Goal: Check status: Check status

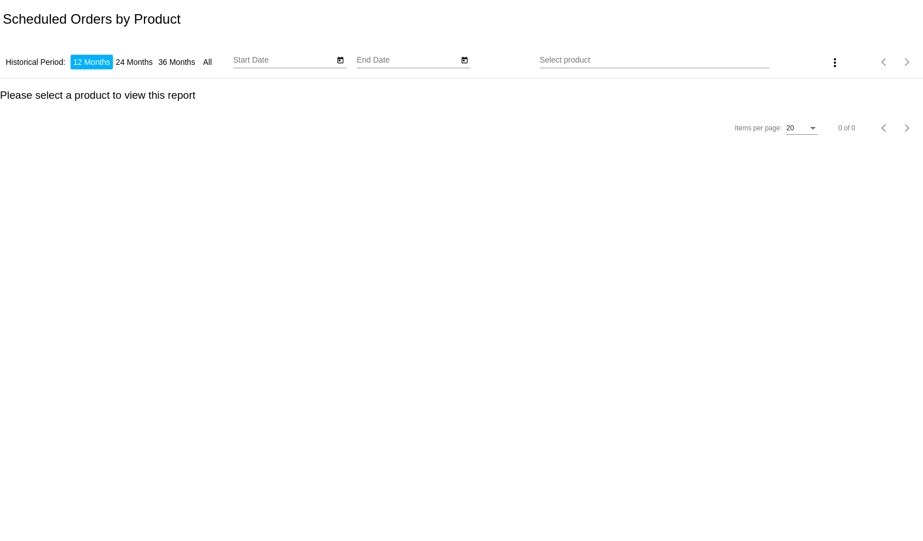
type input "9/3/2024"
type input "[DATE]"
click at [600, 62] on input "Select product" at bounding box center [654, 60] width 230 height 9
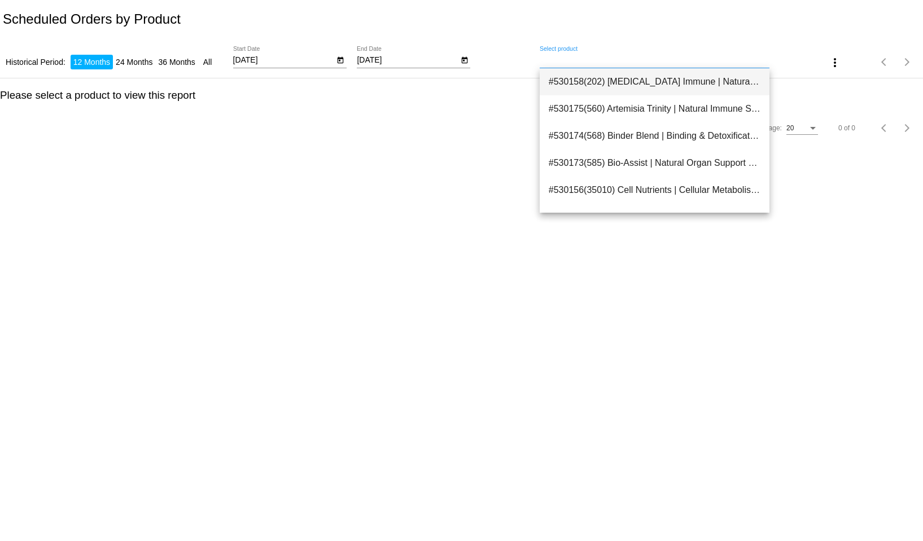
click at [643, 80] on span "#530158(202) Adaptogen Immune | Natural Stress & Immune Support 37.80" at bounding box center [654, 81] width 212 height 27
type input "Adaptogen Immune | Natural Stress & Immune Support"
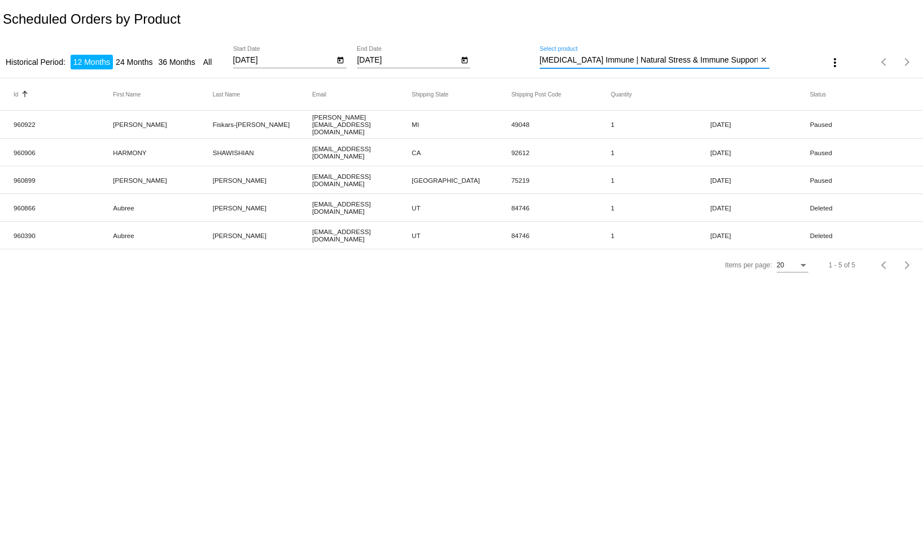
click at [621, 58] on input "Adaptogen Immune | Natural Stress & Immune Support" at bounding box center [648, 60] width 218 height 9
click at [761, 57] on mat-icon "close" at bounding box center [764, 60] width 8 height 9
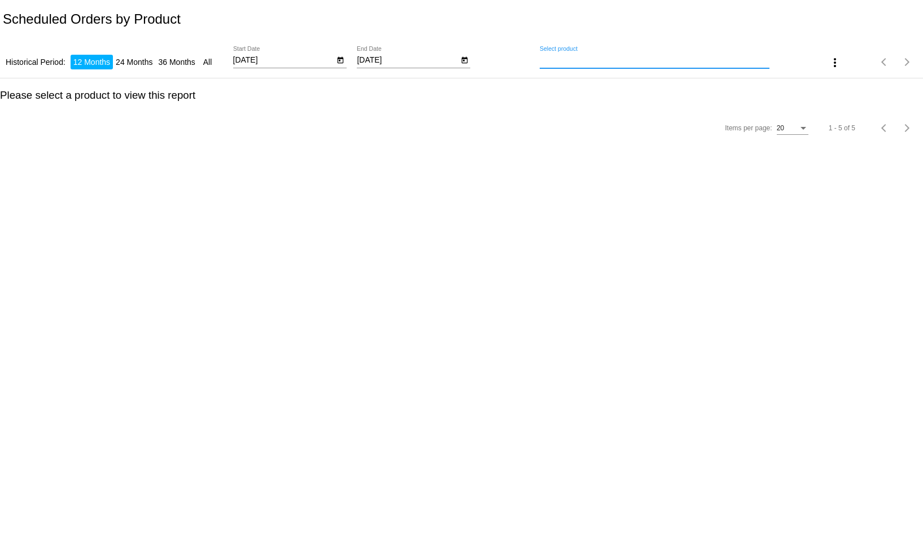
click at [672, 60] on input "Select product" at bounding box center [654, 60] width 230 height 9
click at [666, 65] on div "Select product" at bounding box center [654, 57] width 230 height 22
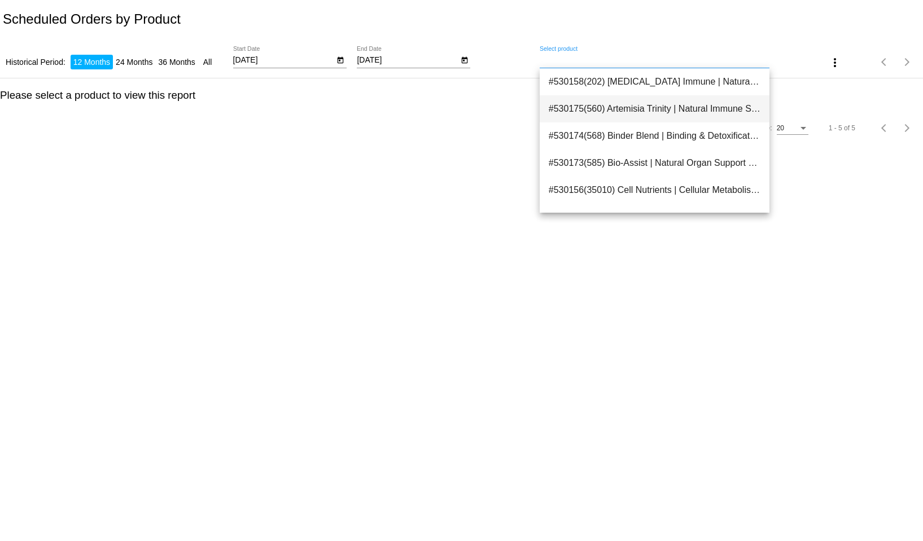
type input "Artemisia Trinity | Natural Immune Support"
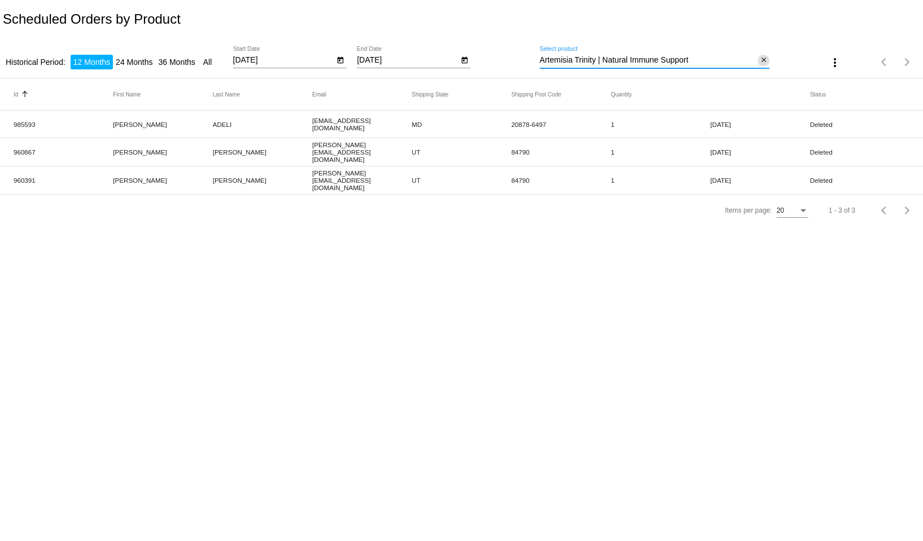
click at [762, 58] on mat-icon "close" at bounding box center [764, 60] width 8 height 9
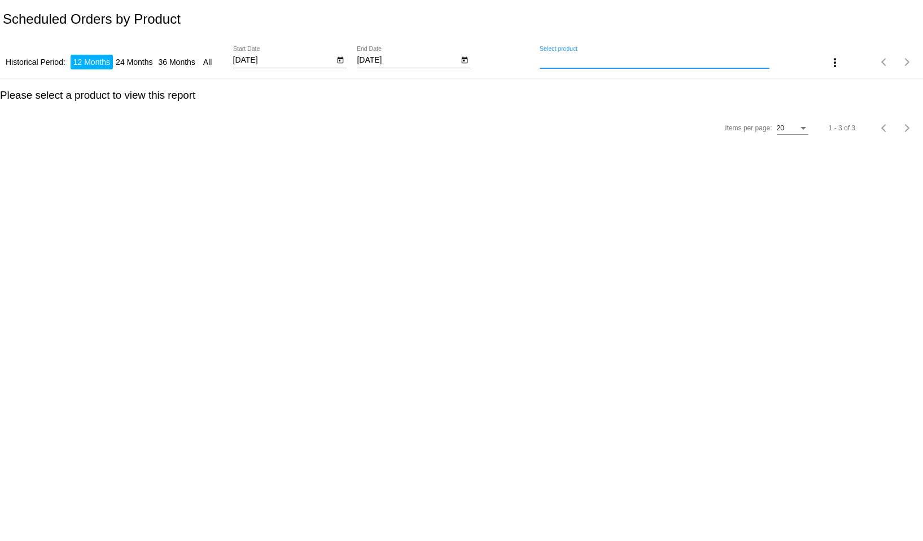
click at [657, 63] on input "Select product" at bounding box center [654, 60] width 230 height 9
click at [661, 61] on input "Select product" at bounding box center [654, 60] width 230 height 9
click at [627, 63] on input "Select product" at bounding box center [654, 60] width 230 height 9
click at [551, 62] on input "Select product" at bounding box center [654, 60] width 230 height 9
click at [612, 125] on div "Items per page: 20 1 - 3 of 3" at bounding box center [461, 128] width 923 height 32
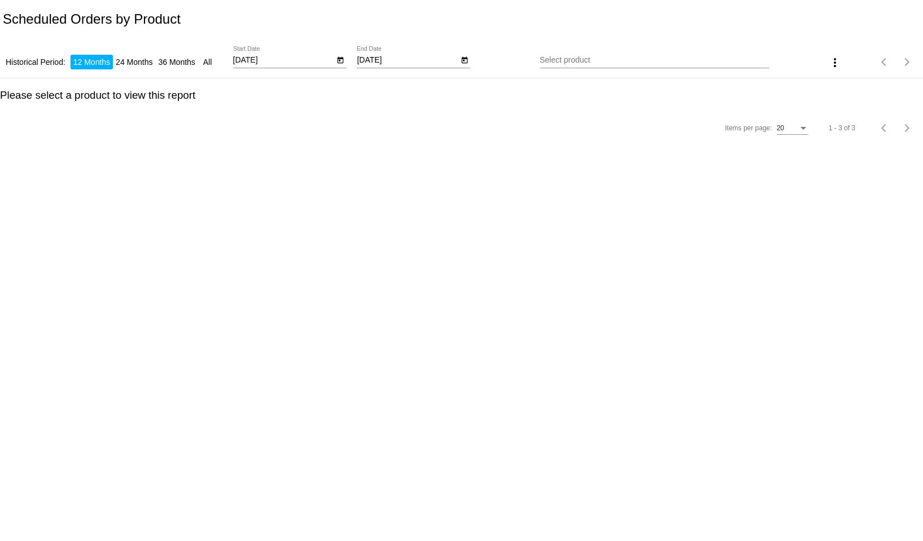
click at [583, 62] on input "Select product" at bounding box center [654, 60] width 230 height 9
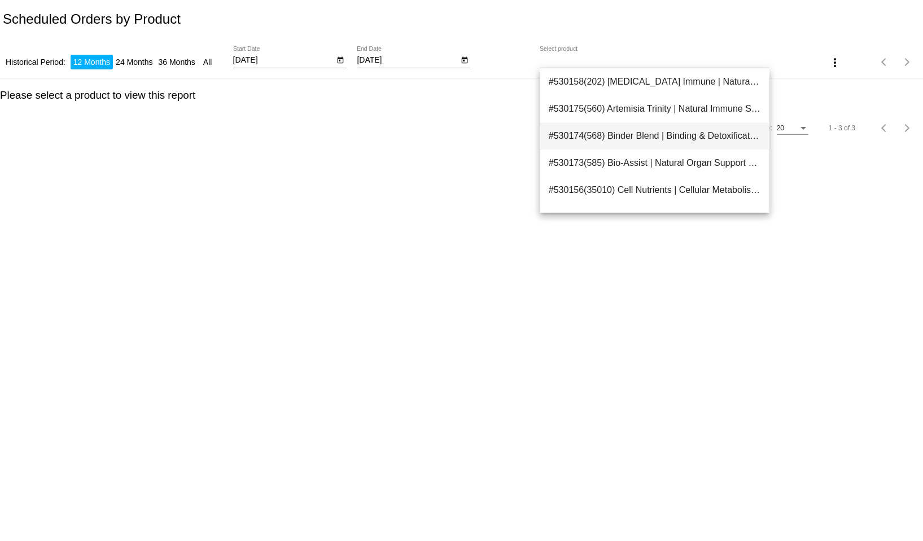
click at [676, 133] on span "#530174(568) Binder Blend | Binding & Detoxification 39.60" at bounding box center [654, 135] width 212 height 27
type input "Binder Blend | Binding & Detoxification"
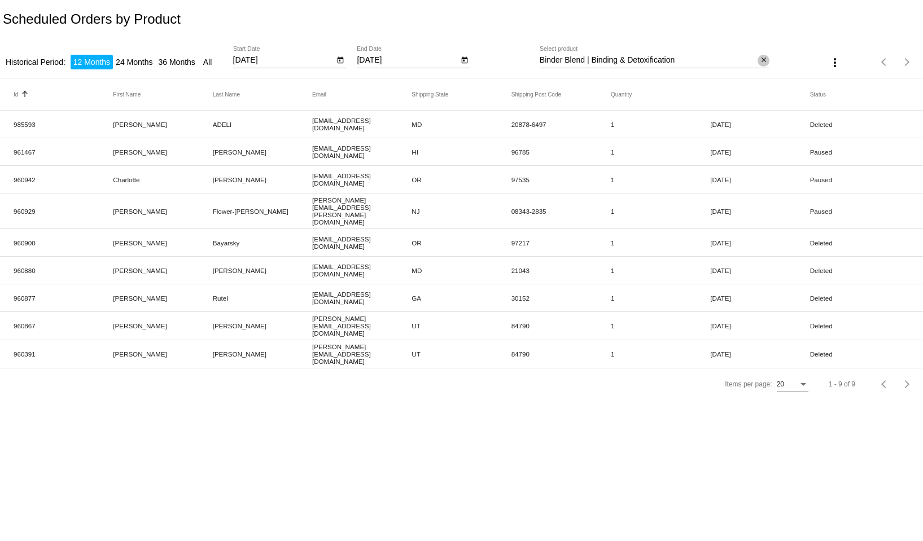
click at [762, 60] on mat-icon "close" at bounding box center [764, 60] width 8 height 9
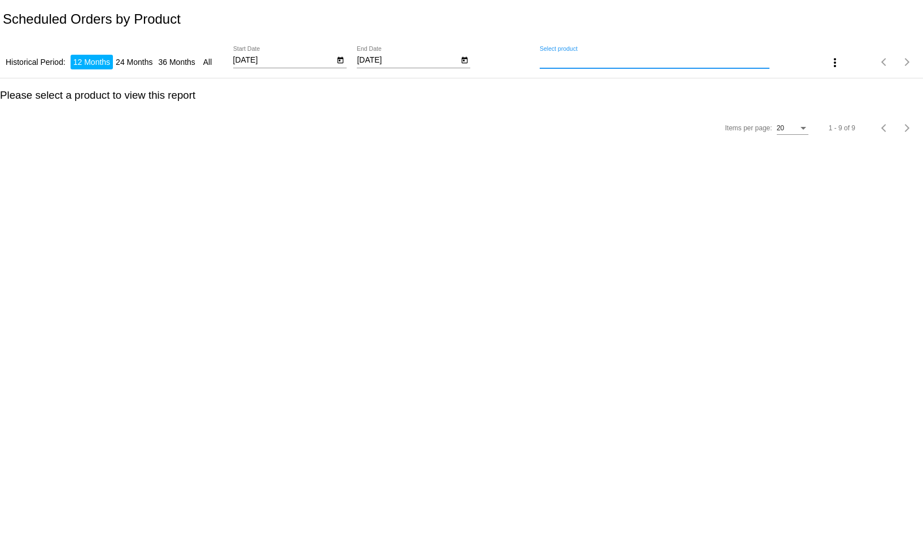
click at [631, 102] on h3 "Please select a product to view this report" at bounding box center [461, 95] width 923 height 12
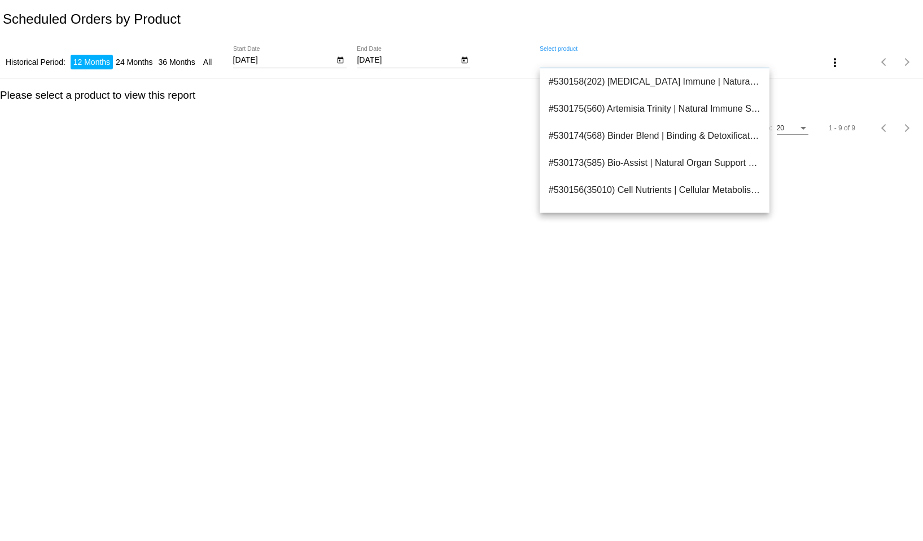
click at [602, 61] on input "Select product" at bounding box center [654, 60] width 230 height 9
click at [646, 164] on span "#530173(585) Bio-Assist | Natural Organ Support 34.20" at bounding box center [654, 163] width 212 height 27
type input "Bio-Assist | Natural Organ Support"
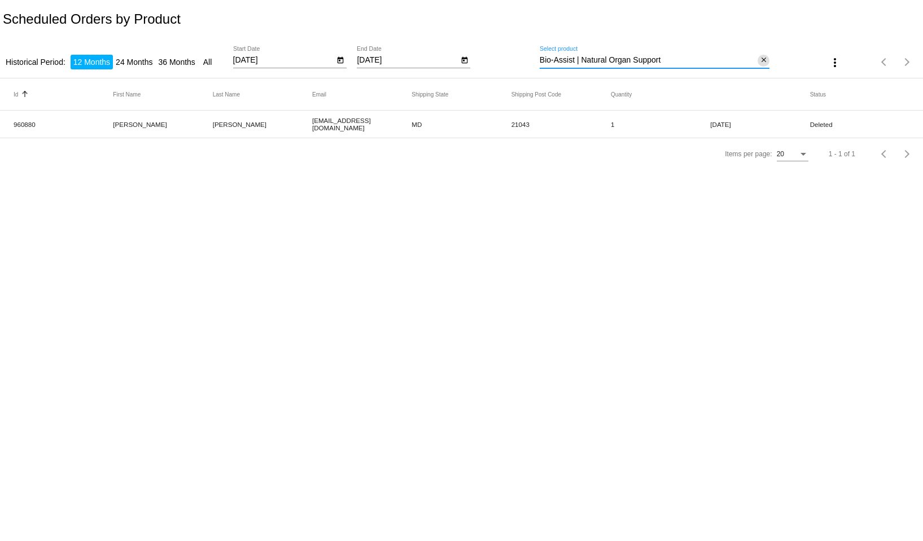
click at [763, 59] on mat-icon "close" at bounding box center [764, 60] width 8 height 9
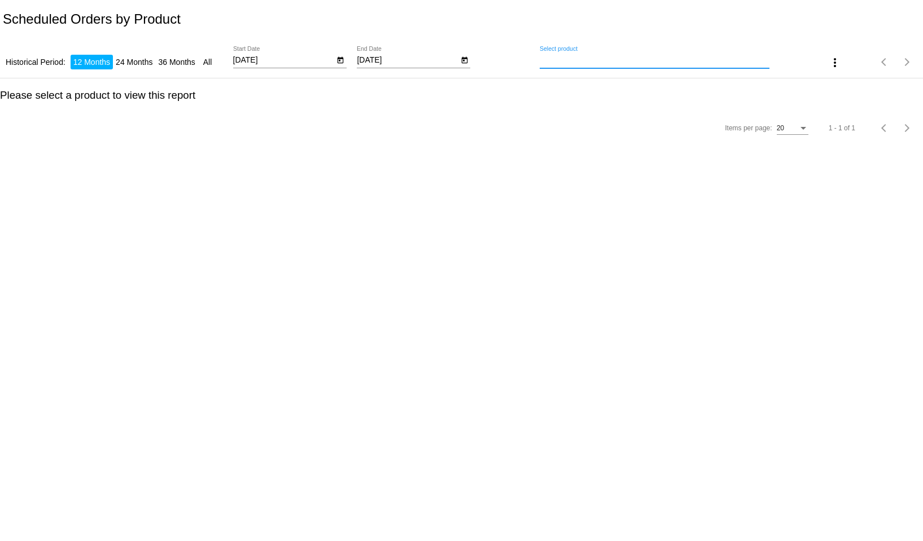
click at [591, 61] on input "Select product" at bounding box center [654, 60] width 230 height 9
drag, startPoint x: 605, startPoint y: 122, endPoint x: 599, endPoint y: 83, distance: 39.4
click at [603, 118] on div "Items per page: 20 1 - 1 of 1" at bounding box center [461, 128] width 923 height 32
click at [593, 65] on div "Select product" at bounding box center [654, 57] width 230 height 22
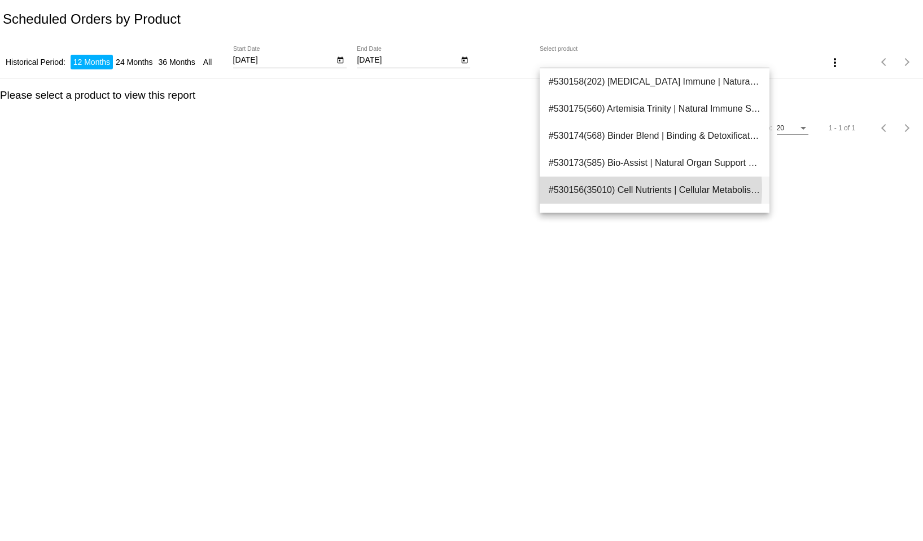
click at [625, 189] on span "#530156(35010) Cell Nutrients | Cellular Metabolism & Repair 44.55" at bounding box center [654, 190] width 212 height 27
type input "Cell Nutrients | Cellular Metabolism & Repair"
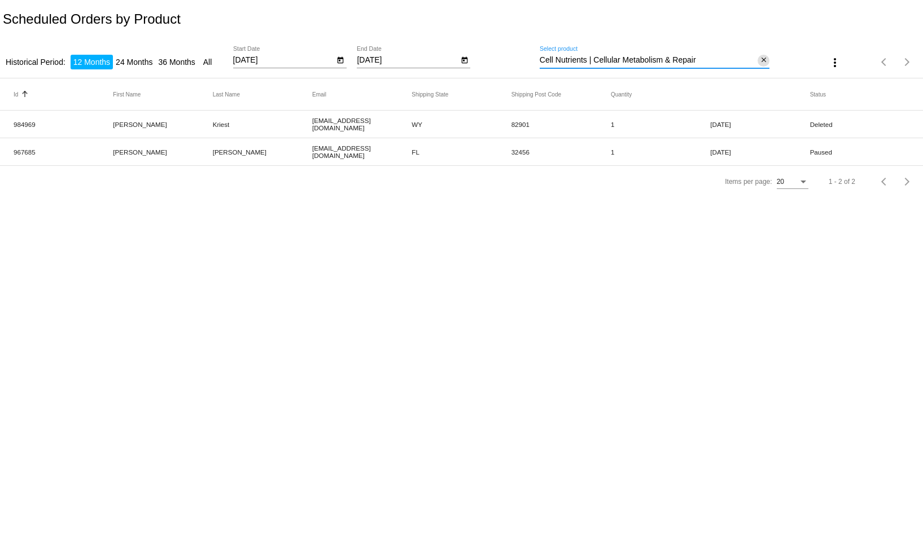
click at [761, 60] on mat-icon "close" at bounding box center [764, 60] width 8 height 9
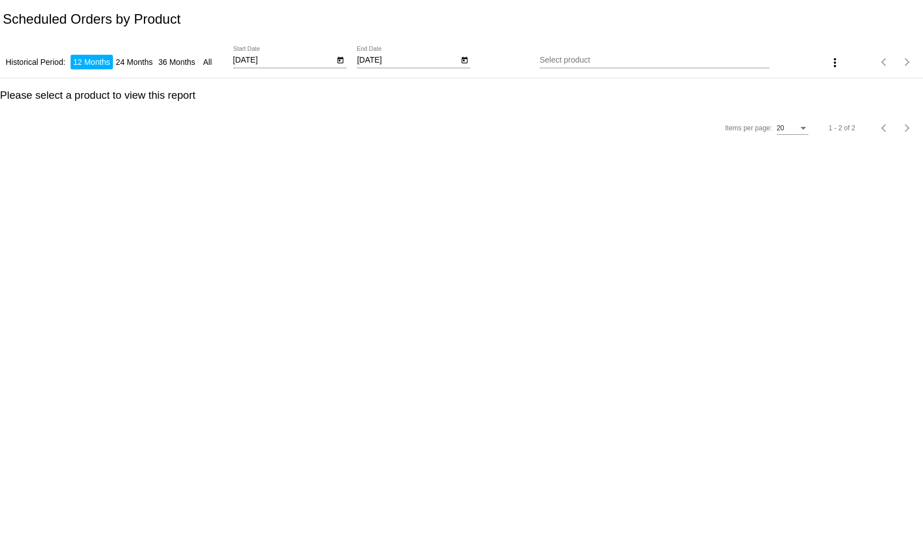
click at [625, 130] on div "Items per page: 20 1 - 2 of 2" at bounding box center [461, 128] width 923 height 32
click at [590, 65] on div "Select product" at bounding box center [654, 57] width 230 height 22
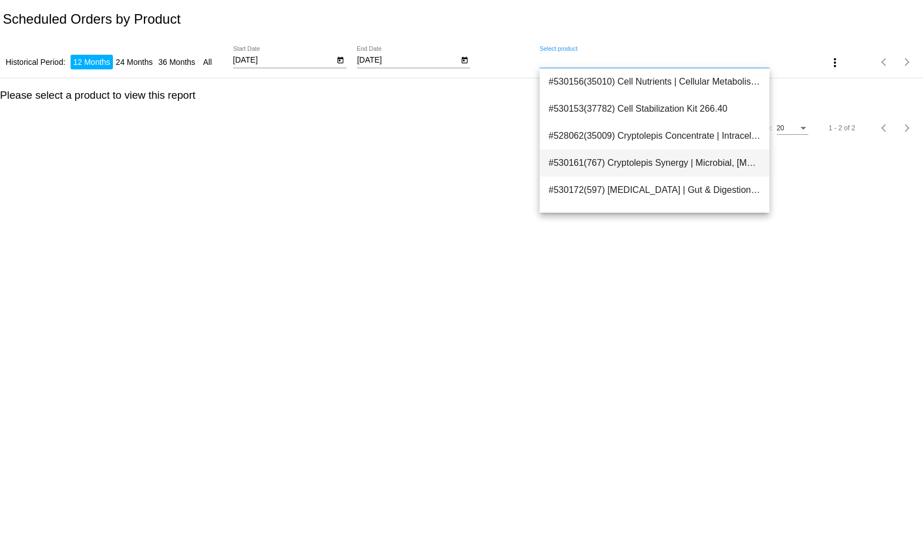
scroll to position [113, 0]
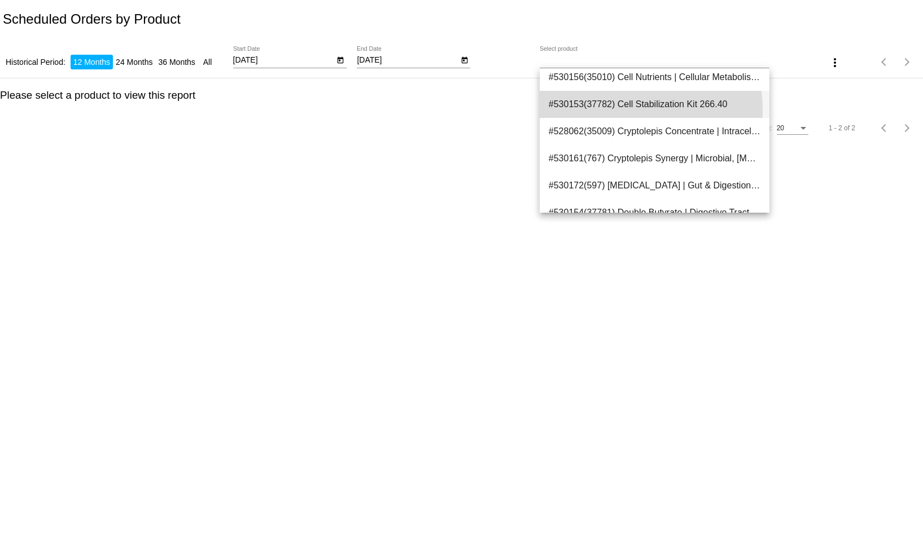
click at [617, 110] on span "#530153(37782) Cell Stabilization Kit 266.40" at bounding box center [654, 104] width 212 height 27
type input "Cell Stabilization Kit"
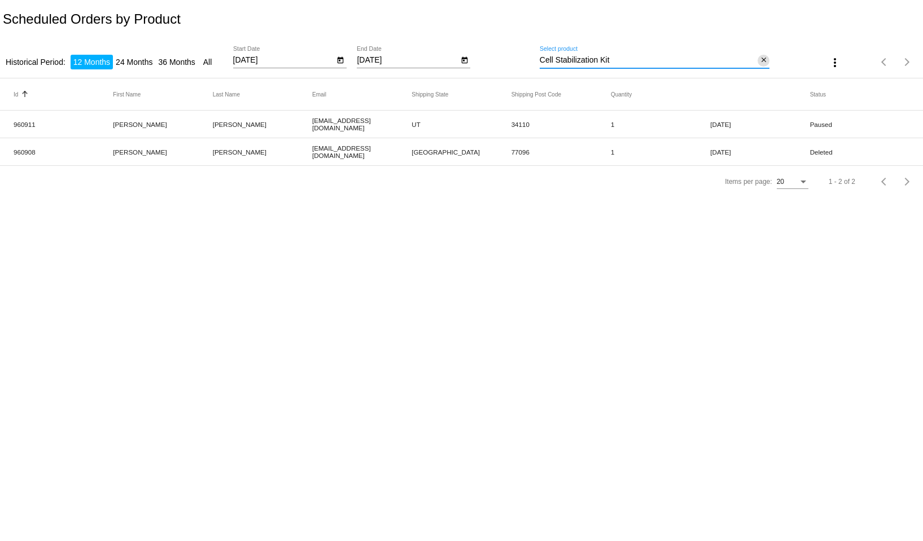
drag, startPoint x: 764, startPoint y: 62, endPoint x: 750, endPoint y: 69, distance: 16.2
click at [763, 62] on mat-icon "close" at bounding box center [764, 60] width 8 height 9
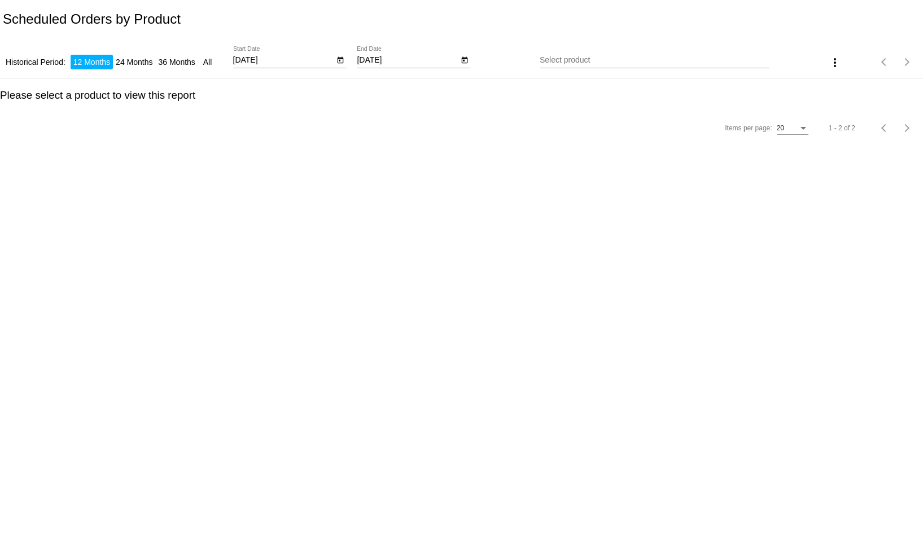
click at [677, 116] on div "Items per page: 20 1 - 2 of 2" at bounding box center [461, 128] width 923 height 32
click at [614, 60] on input "Select product" at bounding box center [654, 60] width 230 height 9
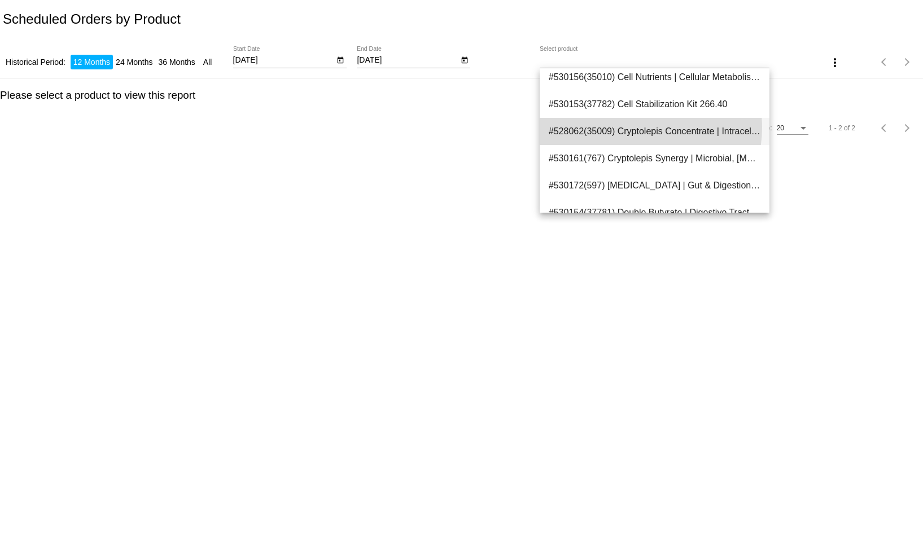
click at [635, 128] on span "#528062(35009) Cryptolepis Concentrate | Intracellular Infection Support 53.10" at bounding box center [654, 131] width 212 height 27
type input "Cryptolepis Concentrate | Intracellular Infection Support"
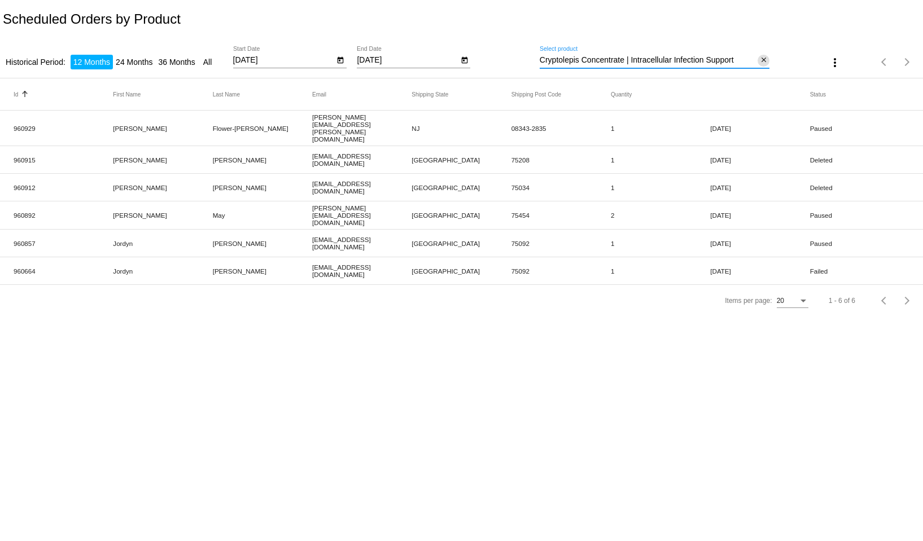
click at [761, 59] on mat-icon "close" at bounding box center [764, 60] width 8 height 9
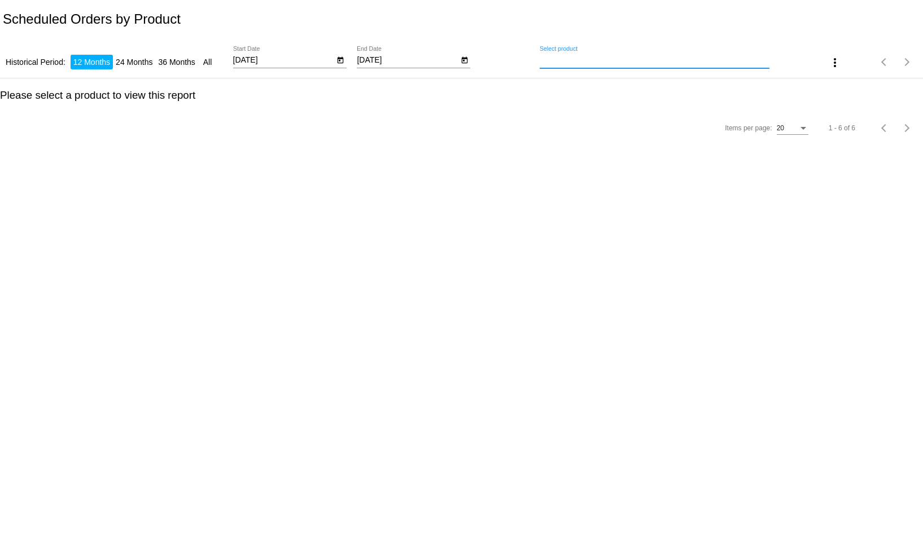
click at [576, 56] on input "Select product" at bounding box center [654, 60] width 230 height 9
click at [572, 62] on input "Select product" at bounding box center [654, 60] width 230 height 9
drag, startPoint x: 630, startPoint y: 130, endPoint x: 613, endPoint y: 90, distance: 43.2
click at [627, 123] on div "Items per page: 20 1 - 6 of 6" at bounding box center [461, 128] width 923 height 32
click at [587, 54] on div "Select product" at bounding box center [654, 57] width 230 height 22
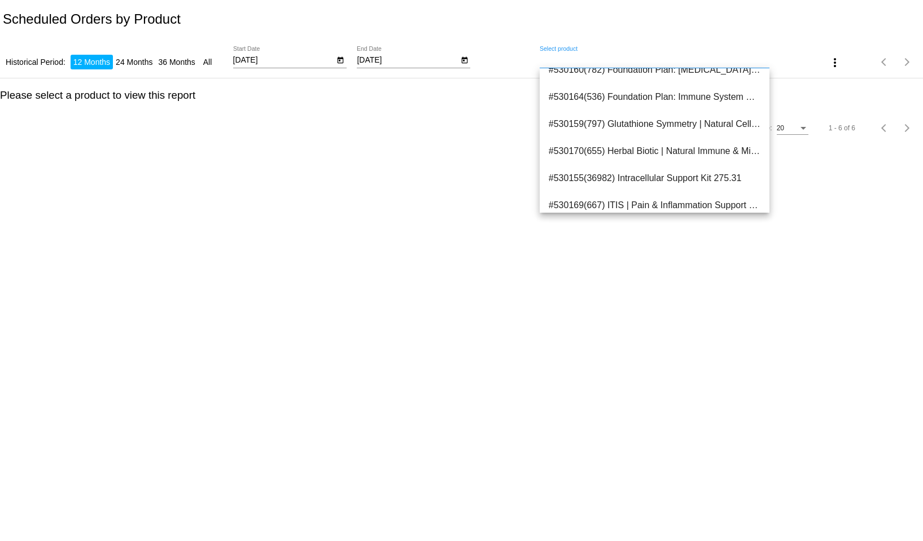
scroll to position [614, 0]
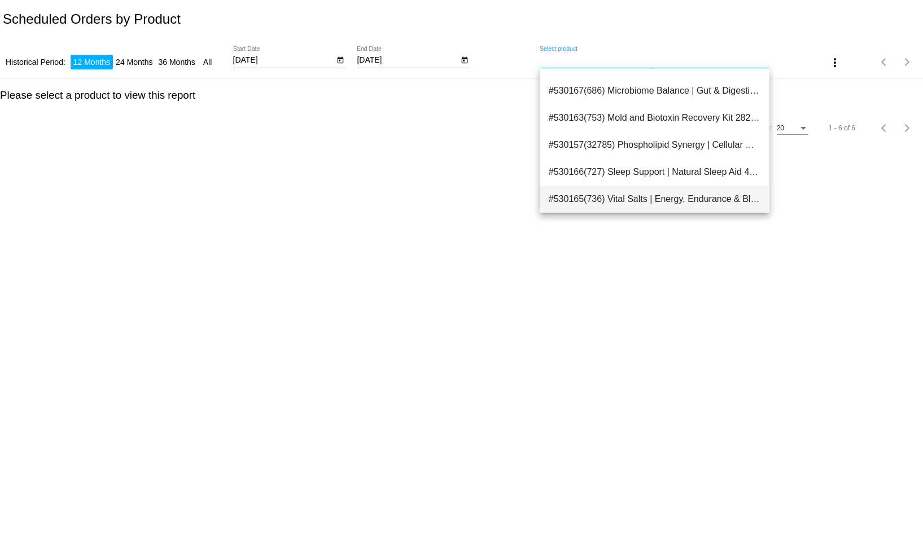
click at [616, 196] on span "#530165(736) Vital Salts | Energy, Endurance & Blood Pressure Support 22.50" at bounding box center [654, 199] width 212 height 27
type input "Vital Salts | Energy, Endurance & Blood Pressure Support"
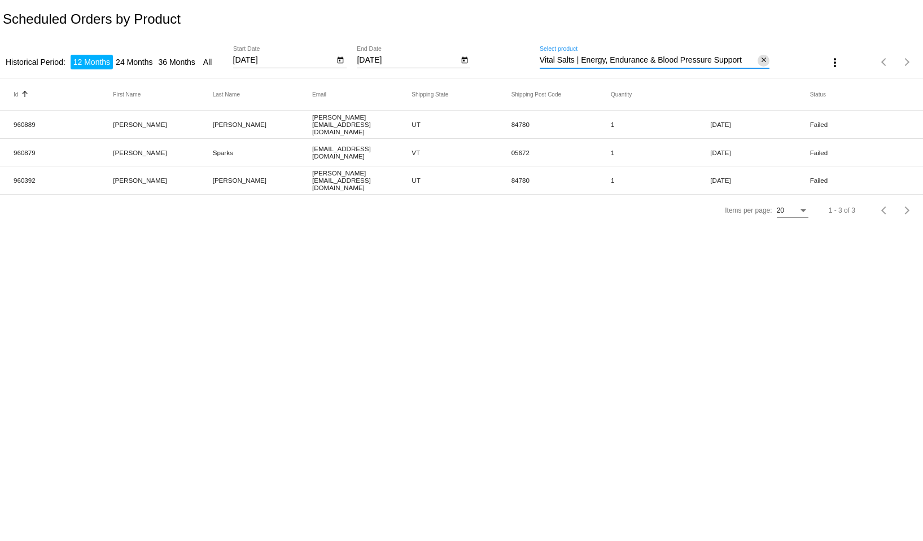
click at [766, 60] on mat-icon "close" at bounding box center [764, 60] width 8 height 9
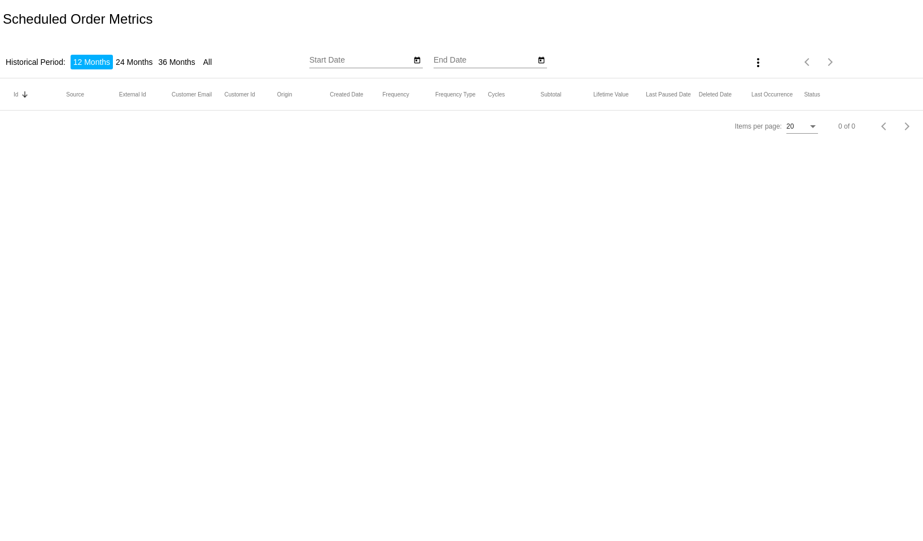
type input "[DATE]"
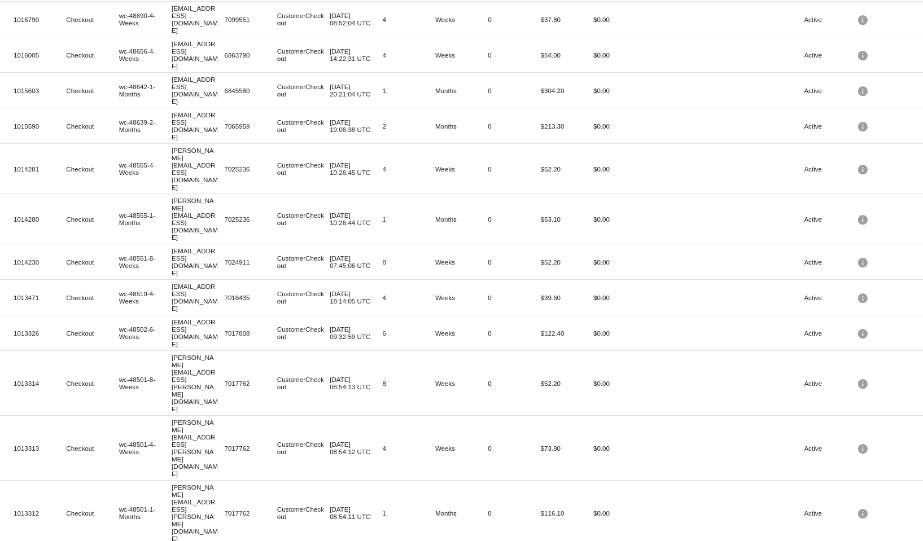
scroll to position [164, 0]
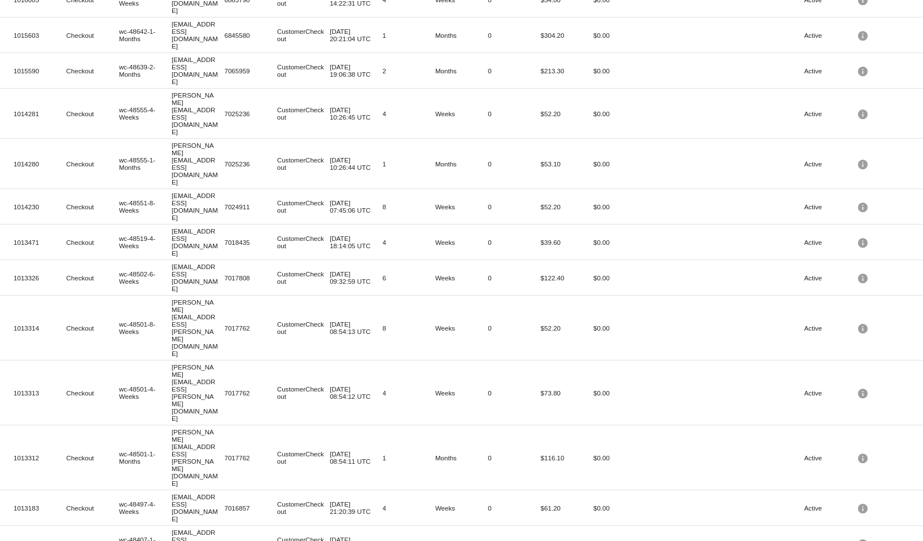
click at [775, 523] on span "100" at bounding box center [773, 520] width 32 height 20
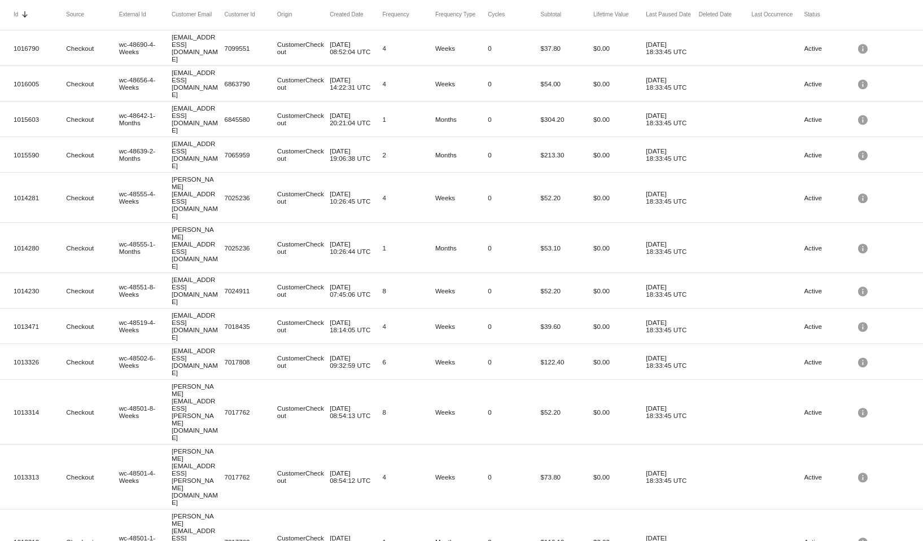
scroll to position [0, 0]
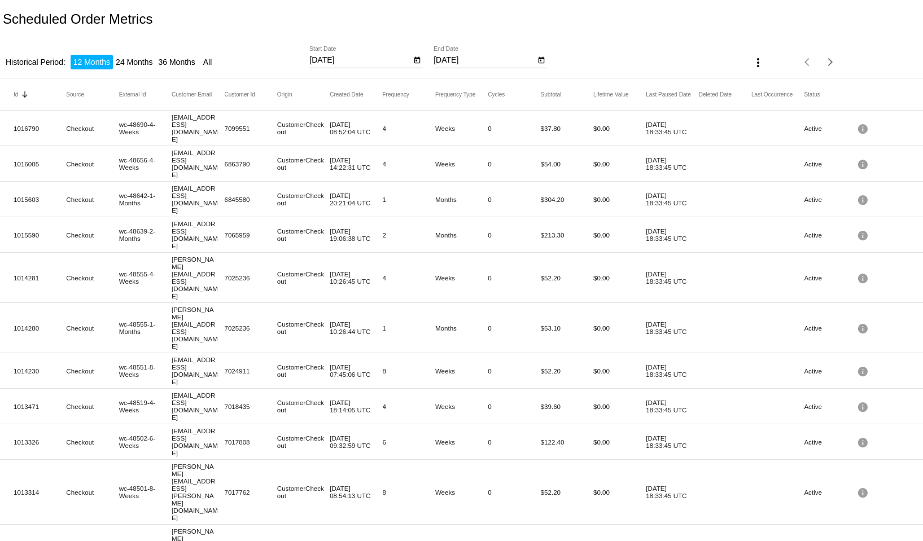
drag, startPoint x: 637, startPoint y: 117, endPoint x: 679, endPoint y: 151, distance: 53.8
click at [668, 125] on mat-cell "[DATE] 18:33:45 UTC" at bounding box center [672, 128] width 52 height 20
click at [857, 123] on mat-icon "info" at bounding box center [864, 128] width 14 height 17
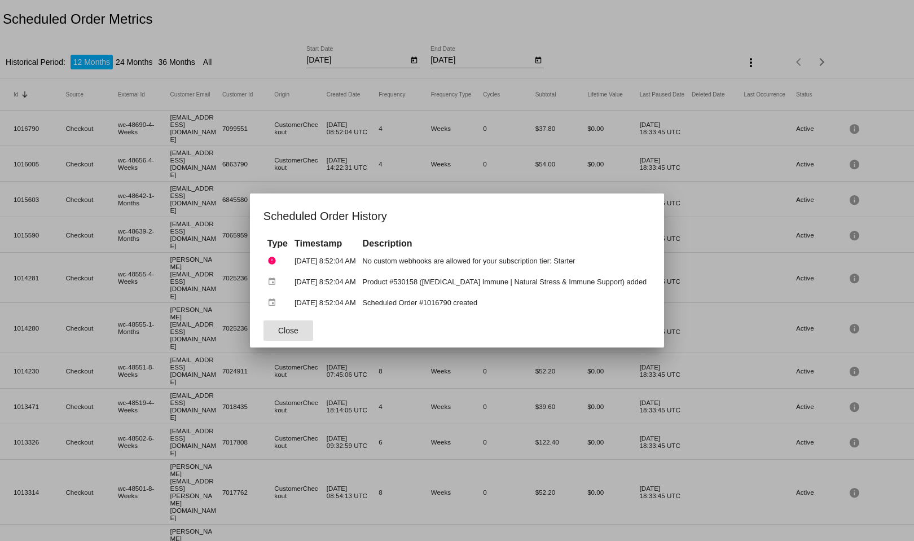
click at [726, 247] on div at bounding box center [457, 270] width 914 height 541
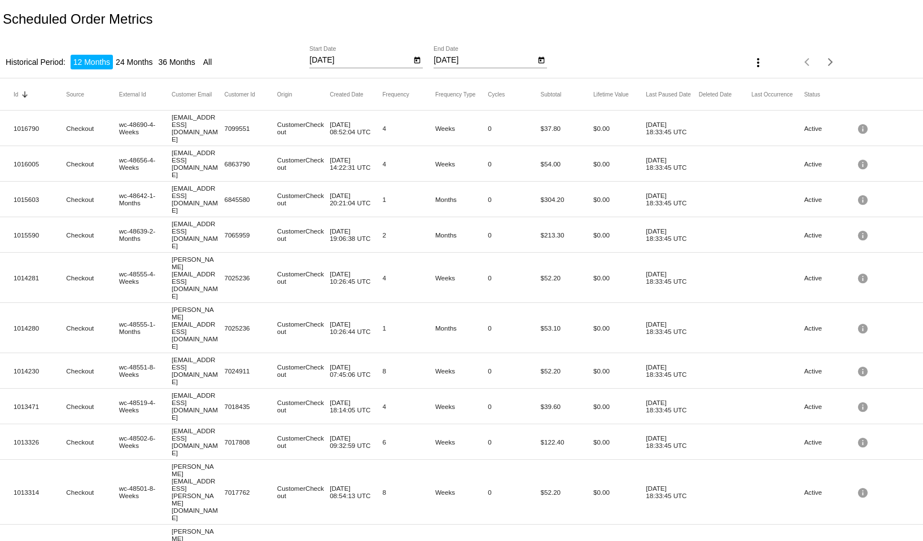
drag, startPoint x: 639, startPoint y: 119, endPoint x: 675, endPoint y: 361, distance: 244.3
click at [671, 424] on mat-row "1013326 Checkout wc-48502-6-Weeks [EMAIL_ADDRESS][DOMAIN_NAME] 7017808 Customer…" at bounding box center [461, 442] width 923 height 36
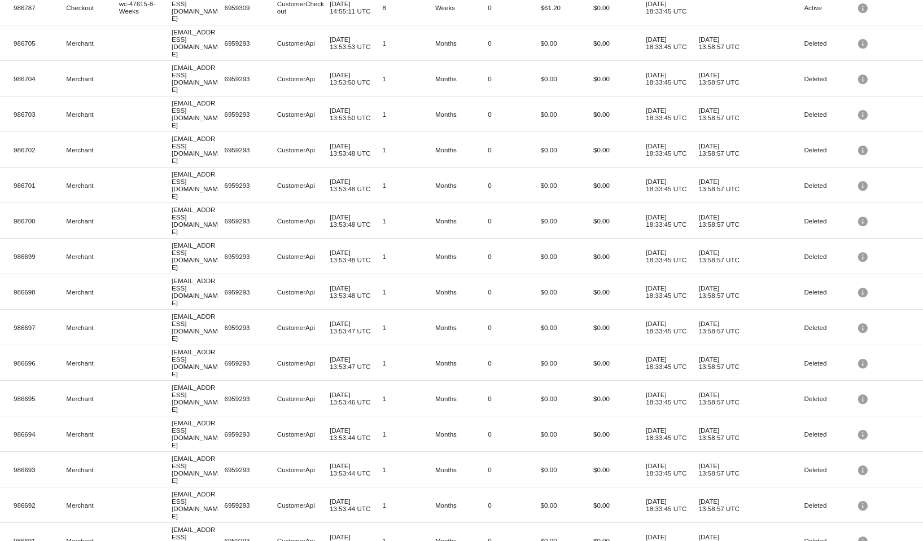
scroll to position [2379, 0]
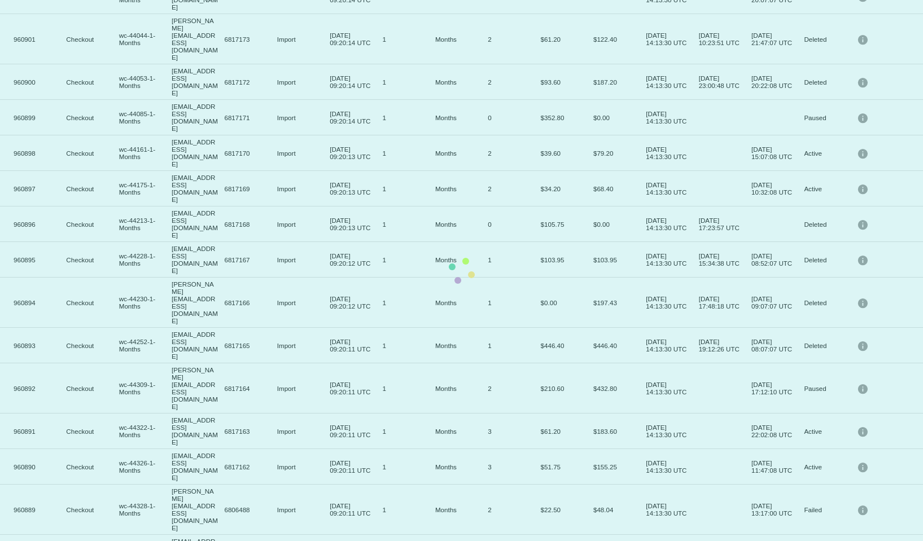
scroll to position [0, 0]
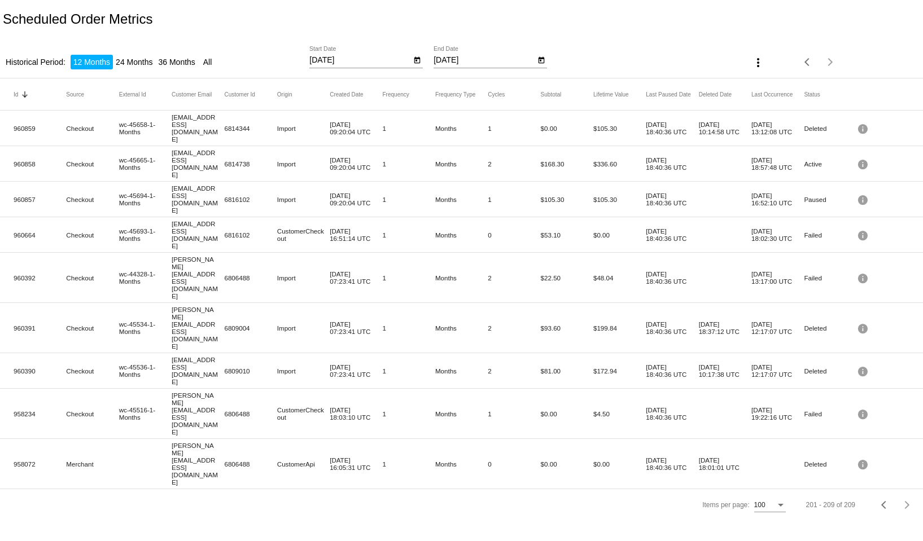
drag, startPoint x: 278, startPoint y: 234, endPoint x: 304, endPoint y: 262, distance: 38.3
click at [304, 262] on mat-table "Id Sorted by Id descending Source External Id Customer Email Customer Id Origin…" at bounding box center [461, 283] width 923 height 411
click at [878, 502] on span "Previous page" at bounding box center [884, 505] width 23 height 6
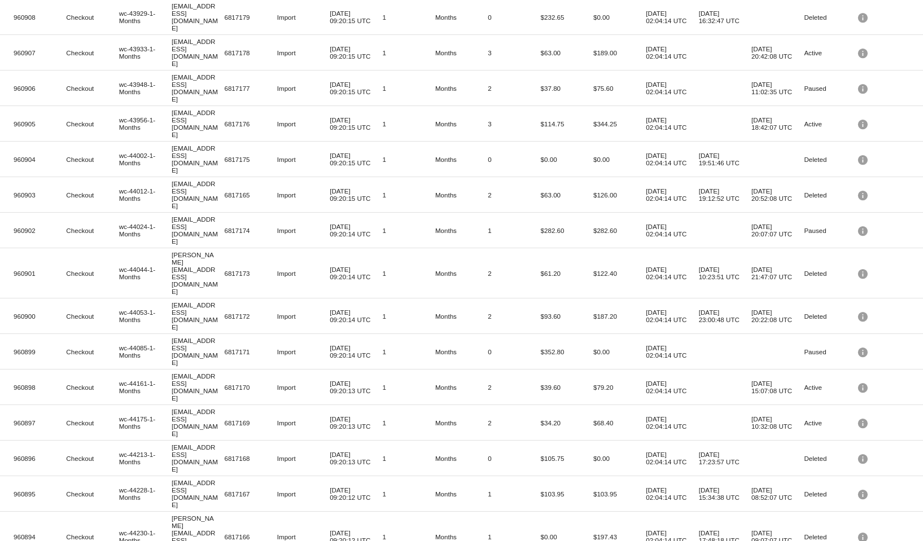
scroll to position [2379, 0]
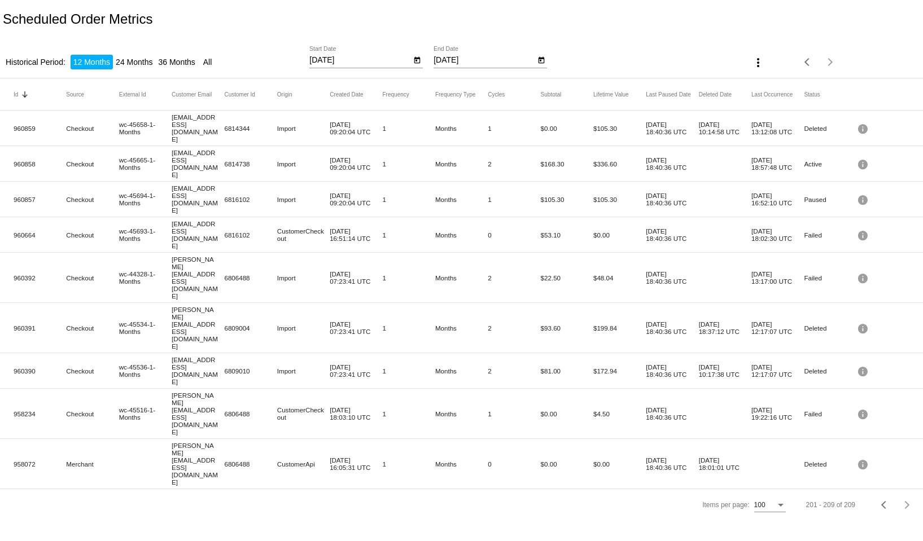
scroll to position [0, 0]
click at [884, 501] on div "Previous page" at bounding box center [885, 505] width 8 height 8
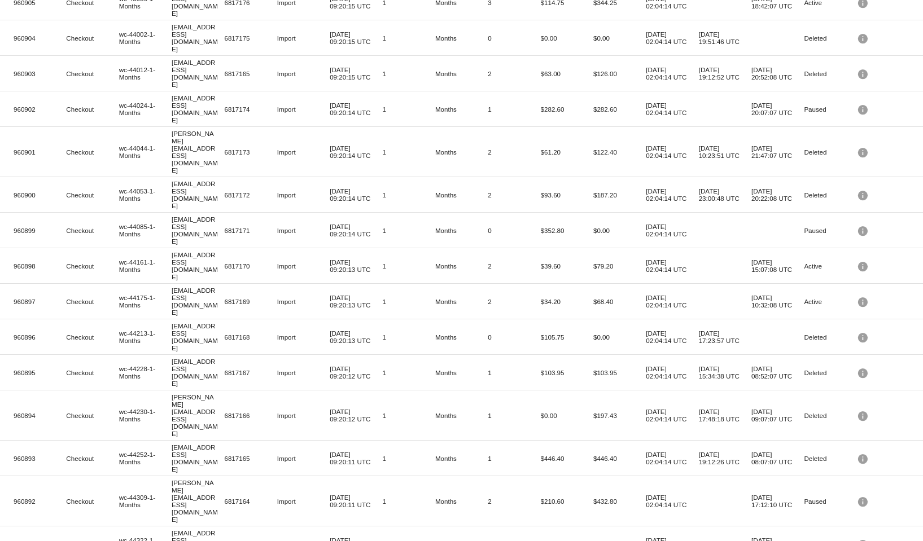
scroll to position [2379, 0]
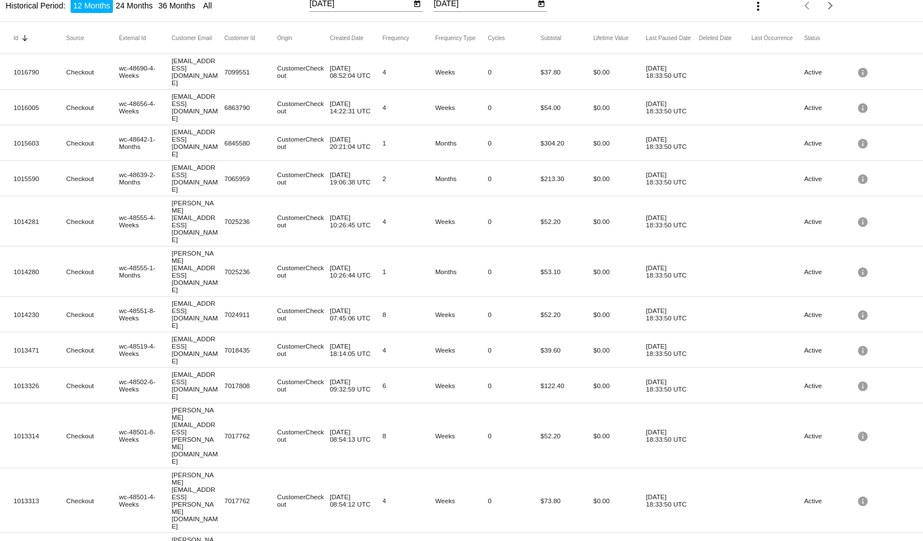
scroll to position [113, 0]
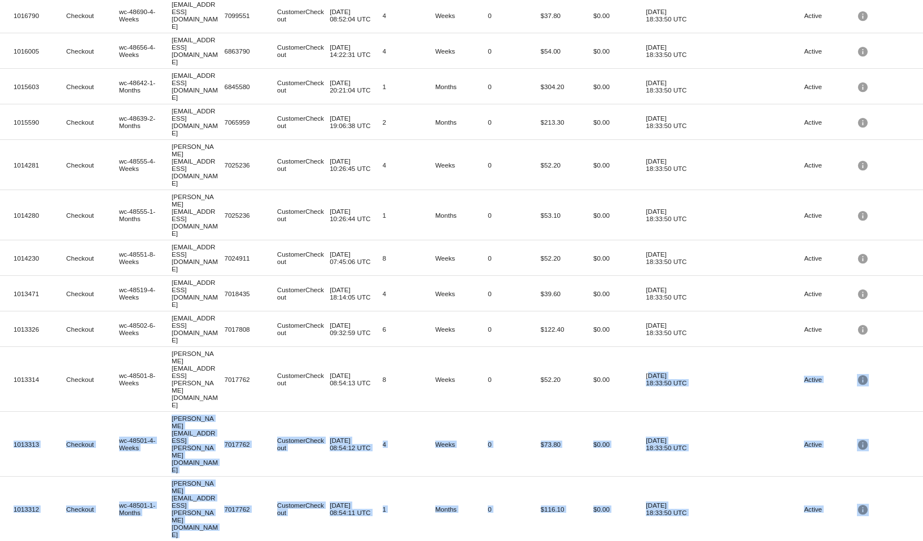
drag, startPoint x: 639, startPoint y: 260, endPoint x: 687, endPoint y: 340, distance: 93.9
click at [860, 501] on mat-icon "info" at bounding box center [864, 509] width 14 height 17
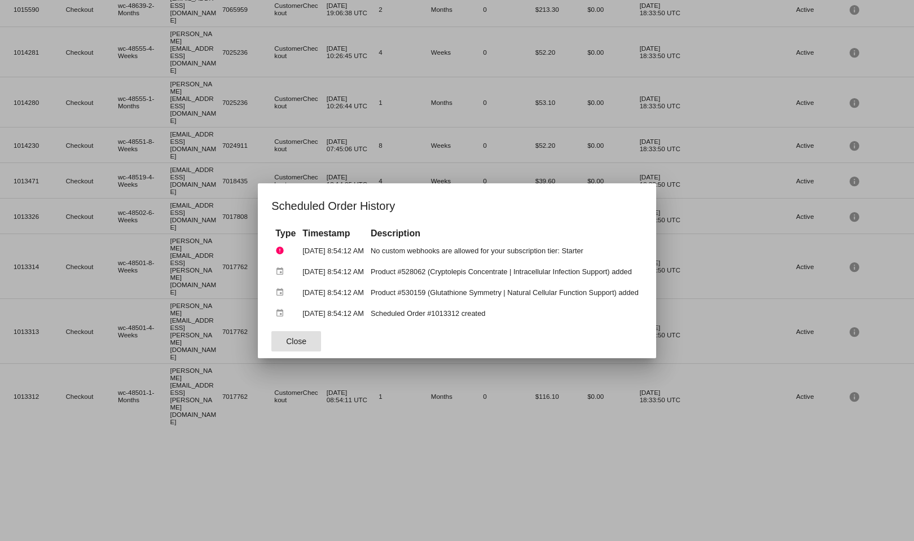
click at [798, 269] on div at bounding box center [457, 270] width 914 height 541
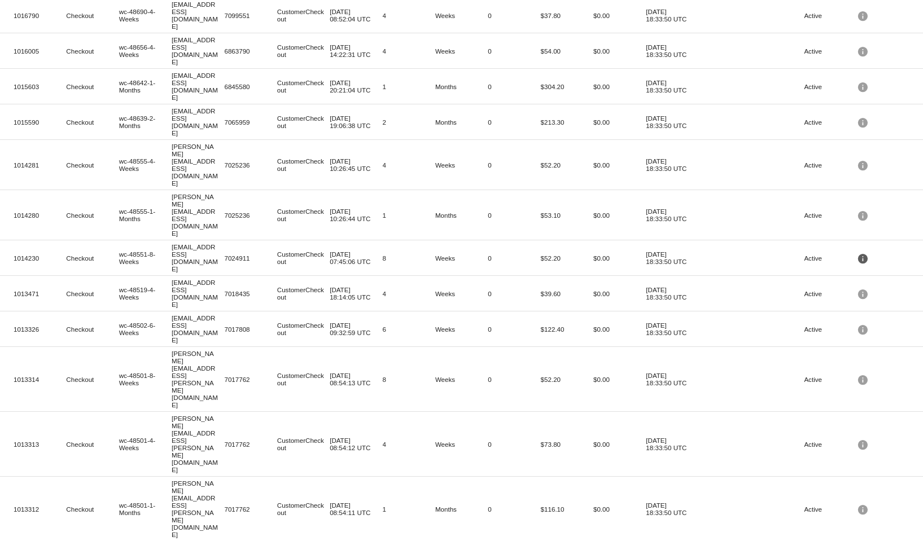
click at [859, 249] on mat-icon "info" at bounding box center [864, 257] width 14 height 17
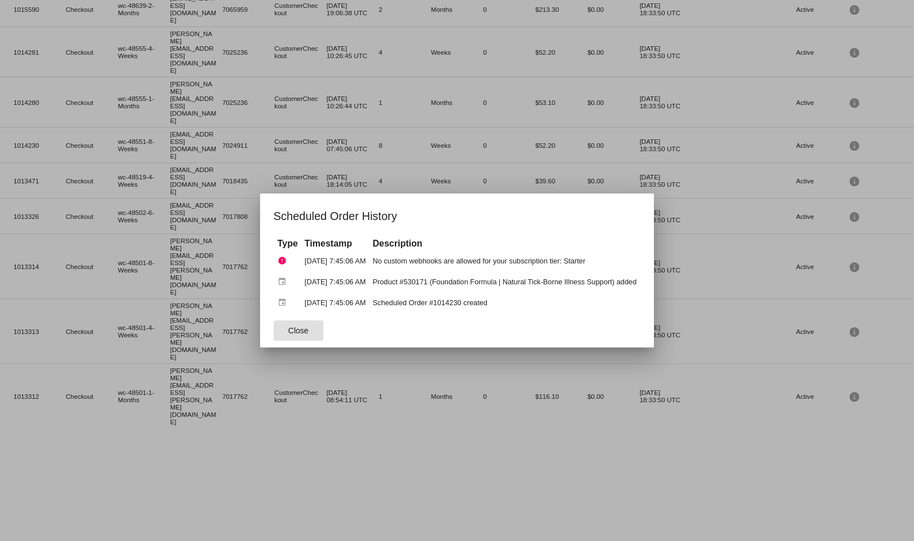
click at [864, 175] on div at bounding box center [457, 270] width 914 height 541
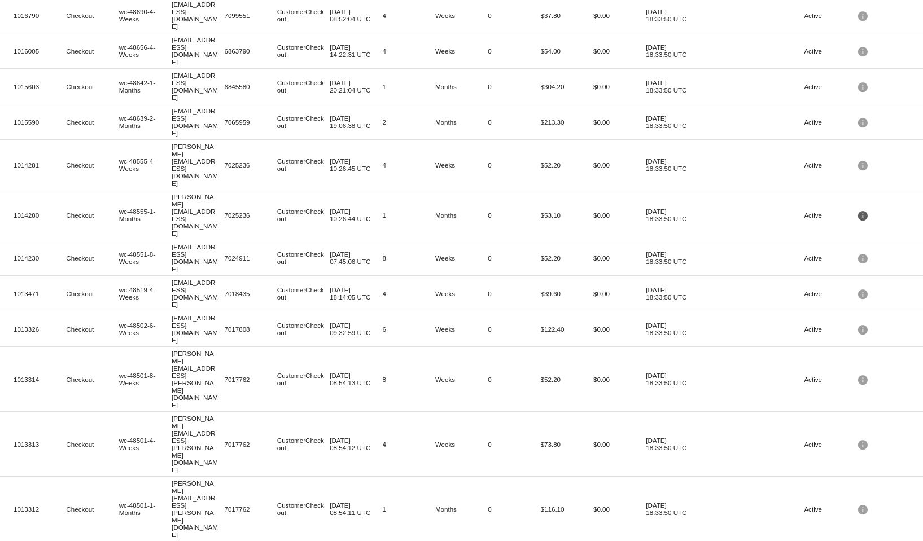
click at [857, 207] on mat-icon "info" at bounding box center [864, 215] width 14 height 17
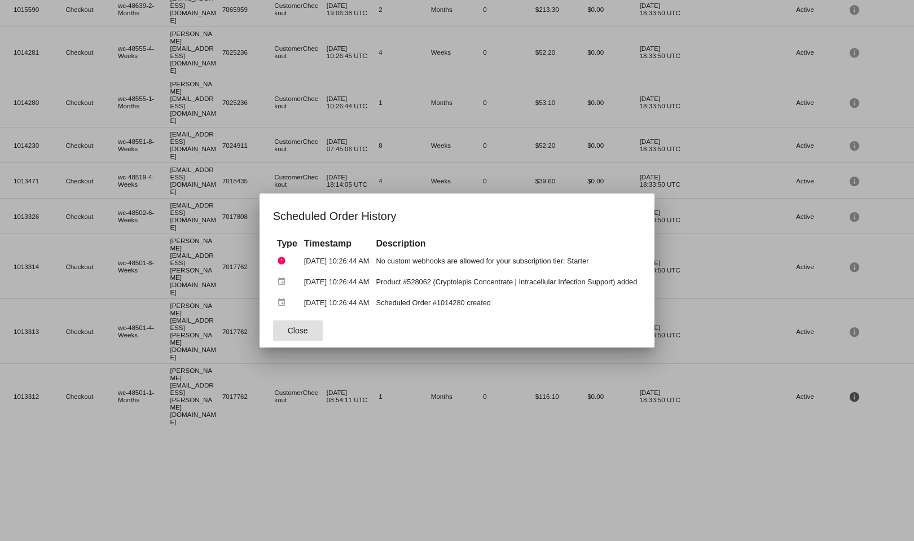
click at [848, 208] on div at bounding box center [457, 270] width 914 height 541
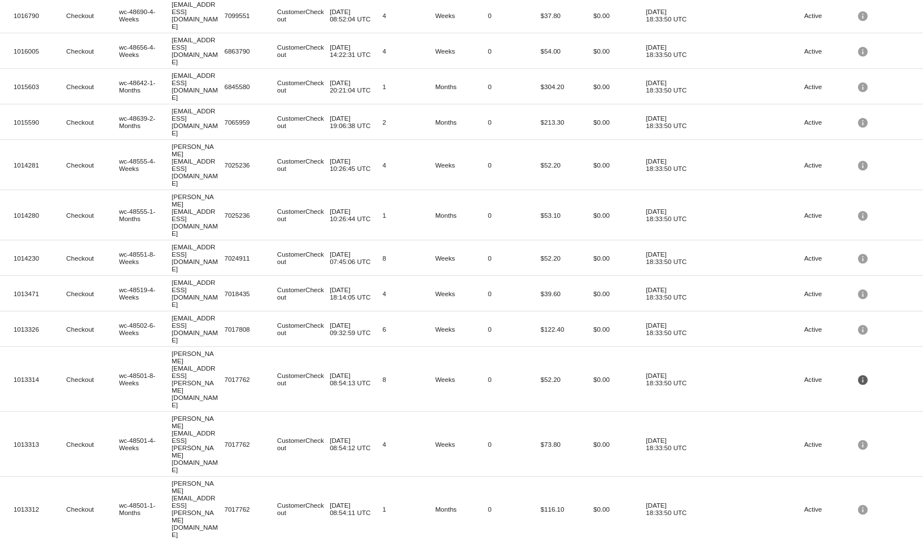
click at [857, 371] on mat-icon "info" at bounding box center [864, 379] width 14 height 17
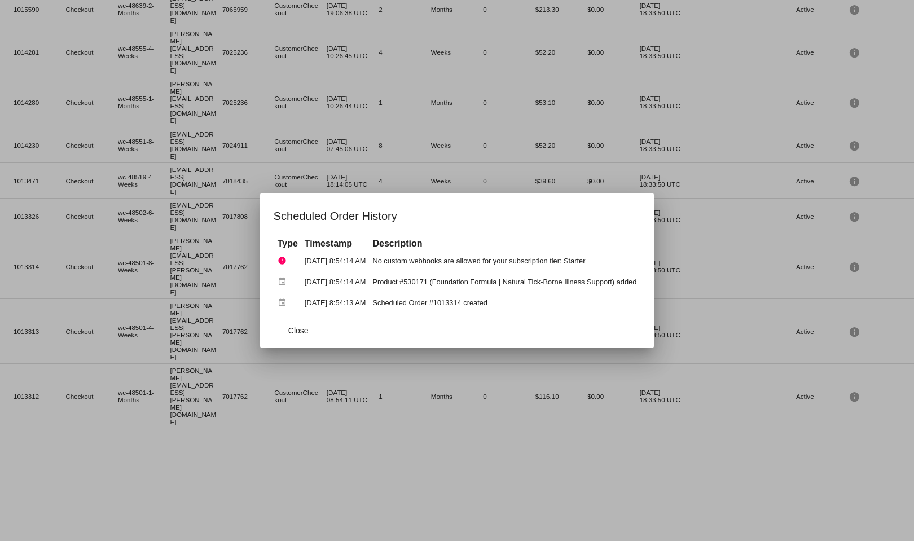
click at [868, 283] on div at bounding box center [457, 270] width 914 height 541
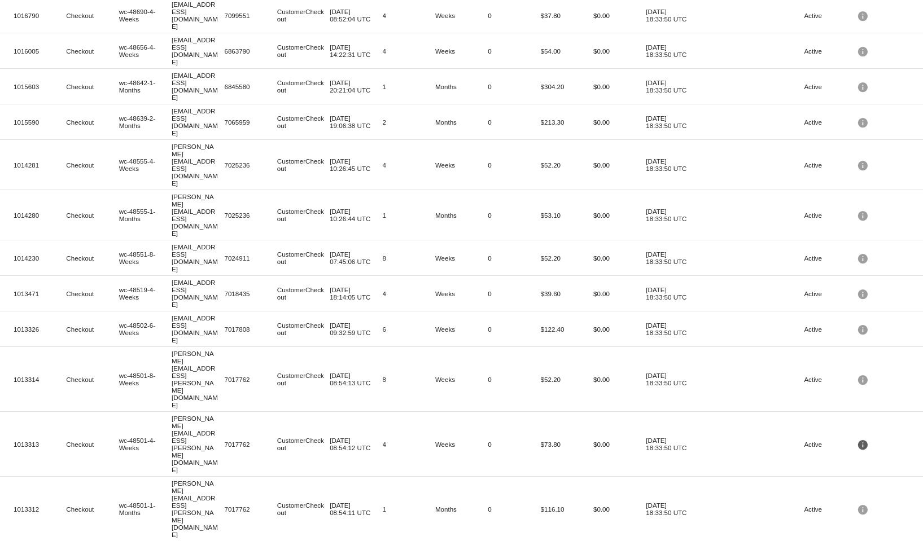
click at [857, 436] on mat-icon "info" at bounding box center [864, 444] width 14 height 17
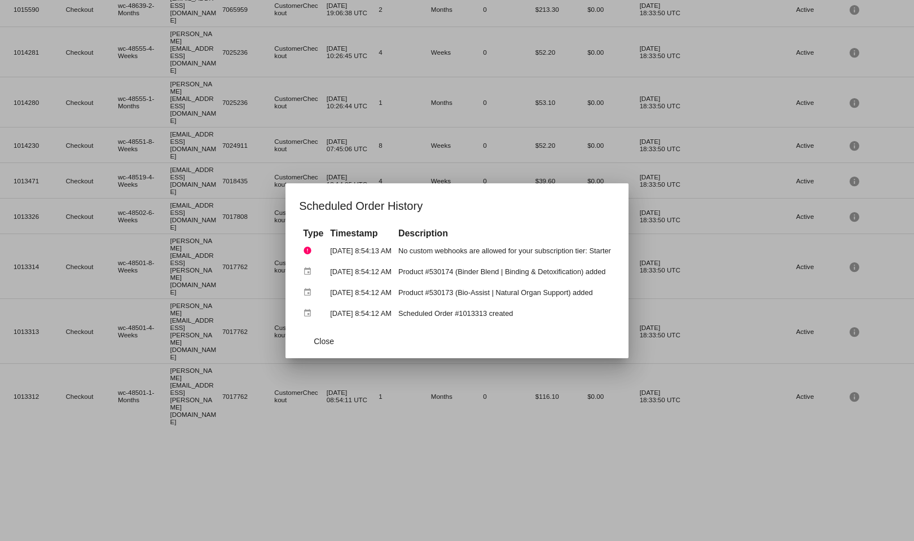
click at [881, 289] on div at bounding box center [457, 270] width 914 height 541
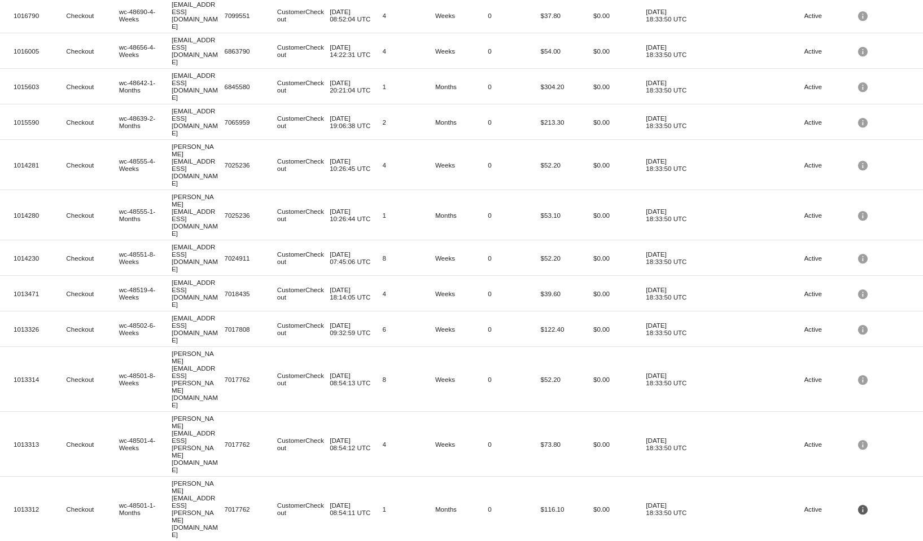
click at [857, 501] on mat-icon "info" at bounding box center [864, 509] width 14 height 17
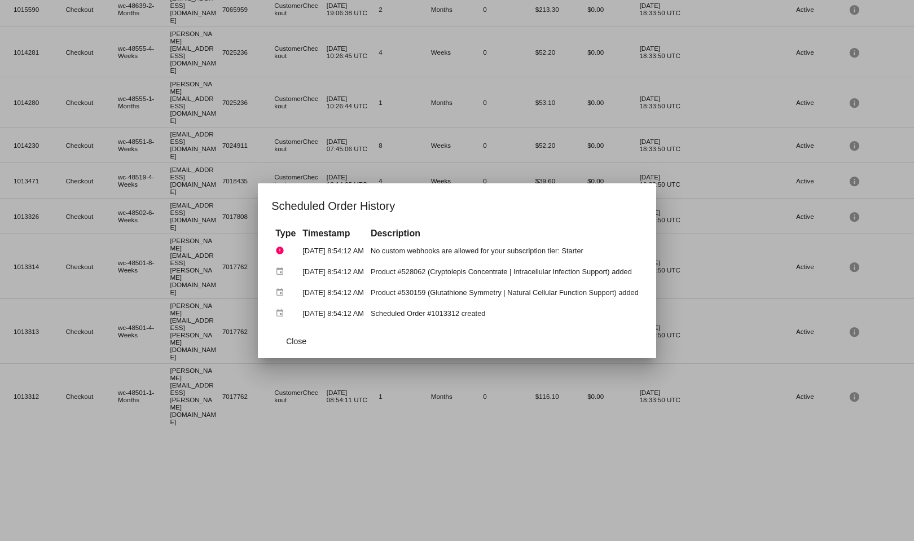
click at [902, 283] on div at bounding box center [457, 270] width 914 height 541
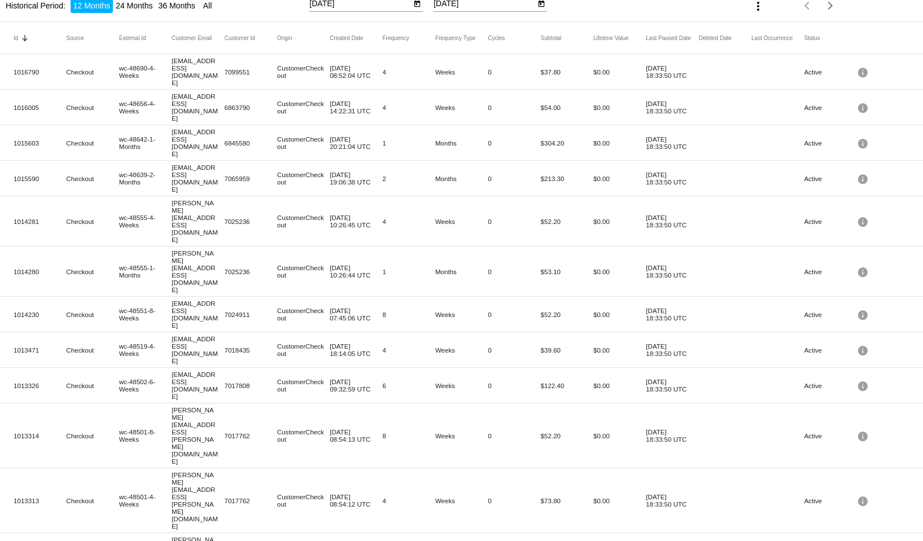
scroll to position [0, 0]
